Goal: Navigation & Orientation: Find specific page/section

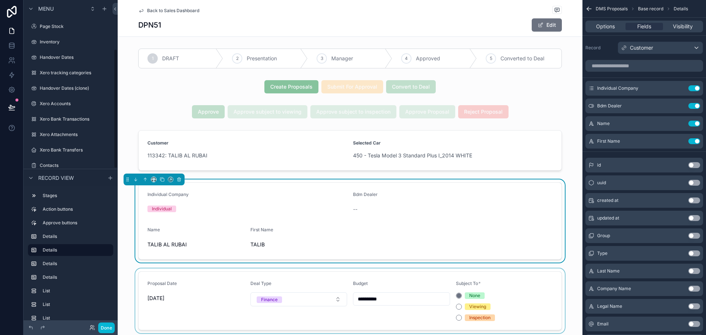
scroll to position [134, 0]
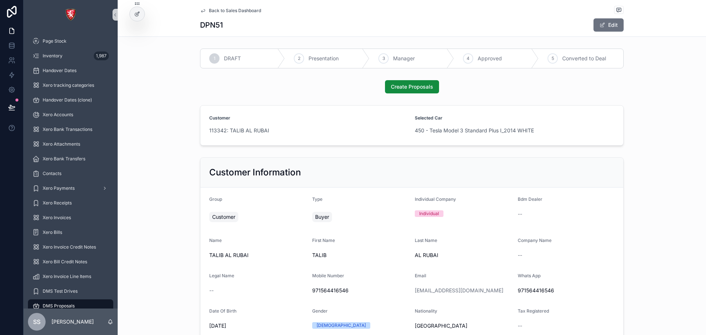
click at [235, 12] on span "Back to Sales Dashboard" at bounding box center [235, 11] width 52 height 6
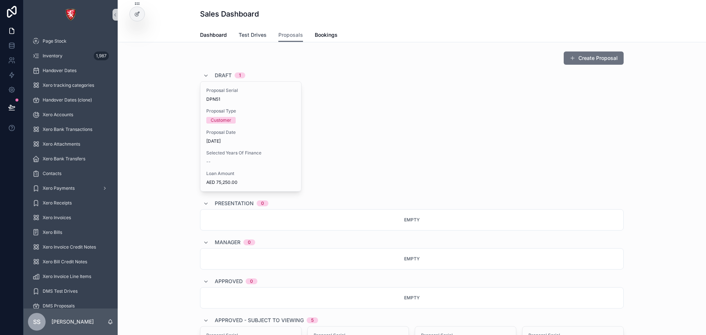
click at [256, 31] on span "Test Drives" at bounding box center [253, 34] width 28 height 7
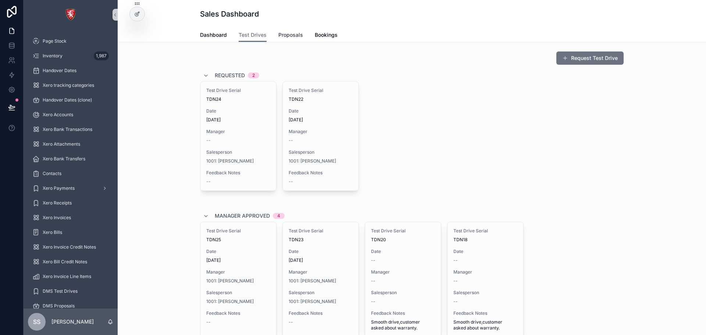
click at [289, 38] on span "Proposals" at bounding box center [290, 34] width 25 height 7
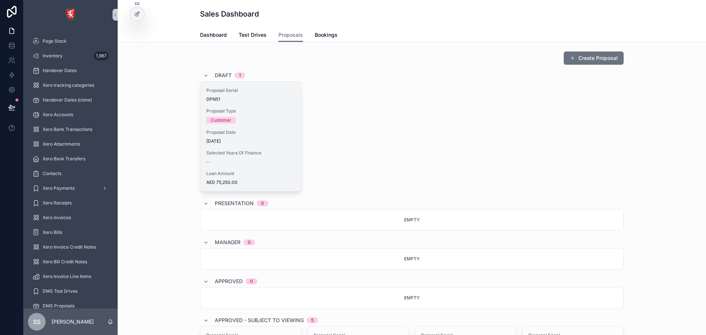
click at [268, 168] on div "Proposal Serial DPN51 Proposal Type Customer Proposal Date [DATE] Selected Year…" at bounding box center [250, 137] width 101 height 110
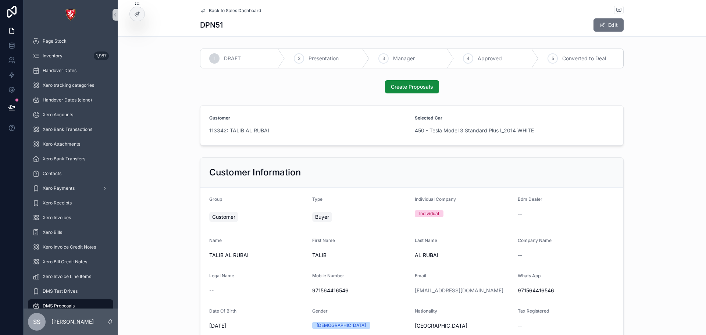
click at [210, 10] on span "Back to Sales Dashboard" at bounding box center [235, 11] width 52 height 6
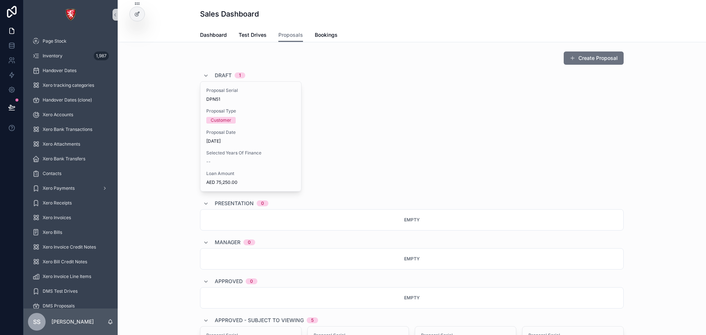
click at [336, 38] on div "Dashboard Test Drives Proposals Bookings" at bounding box center [412, 35] width 424 height 14
click at [328, 37] on span "Bookings" at bounding box center [326, 34] width 23 height 7
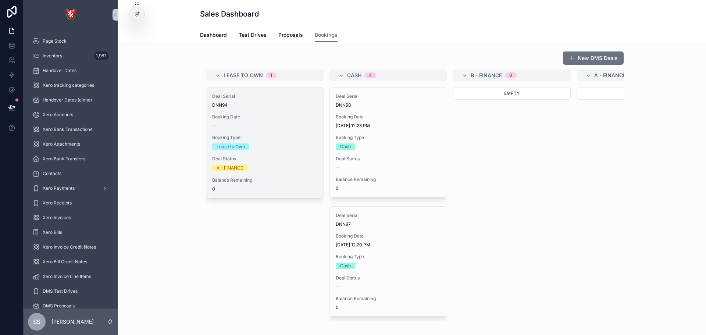
click at [287, 133] on div "Deal Serial DNN94 Booking Date -- Booking Type Lease to Own Deal Status A - FIN…" at bounding box center [264, 143] width 117 height 110
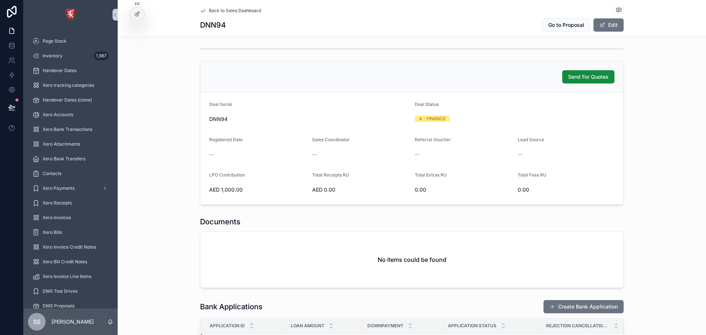
scroll to position [147, 0]
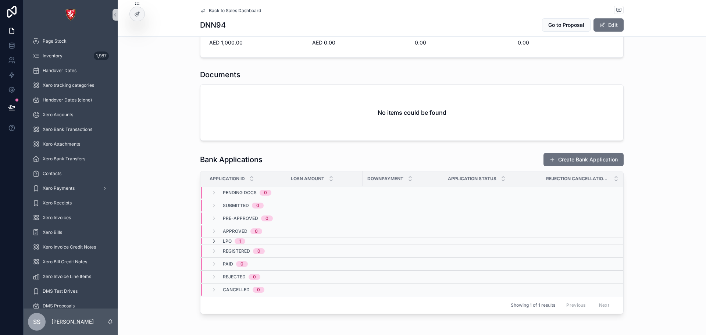
click at [252, 239] on div "LPO 1" at bounding box center [322, 241] width 242 height 6
